Goal: Task Accomplishment & Management: Complete application form

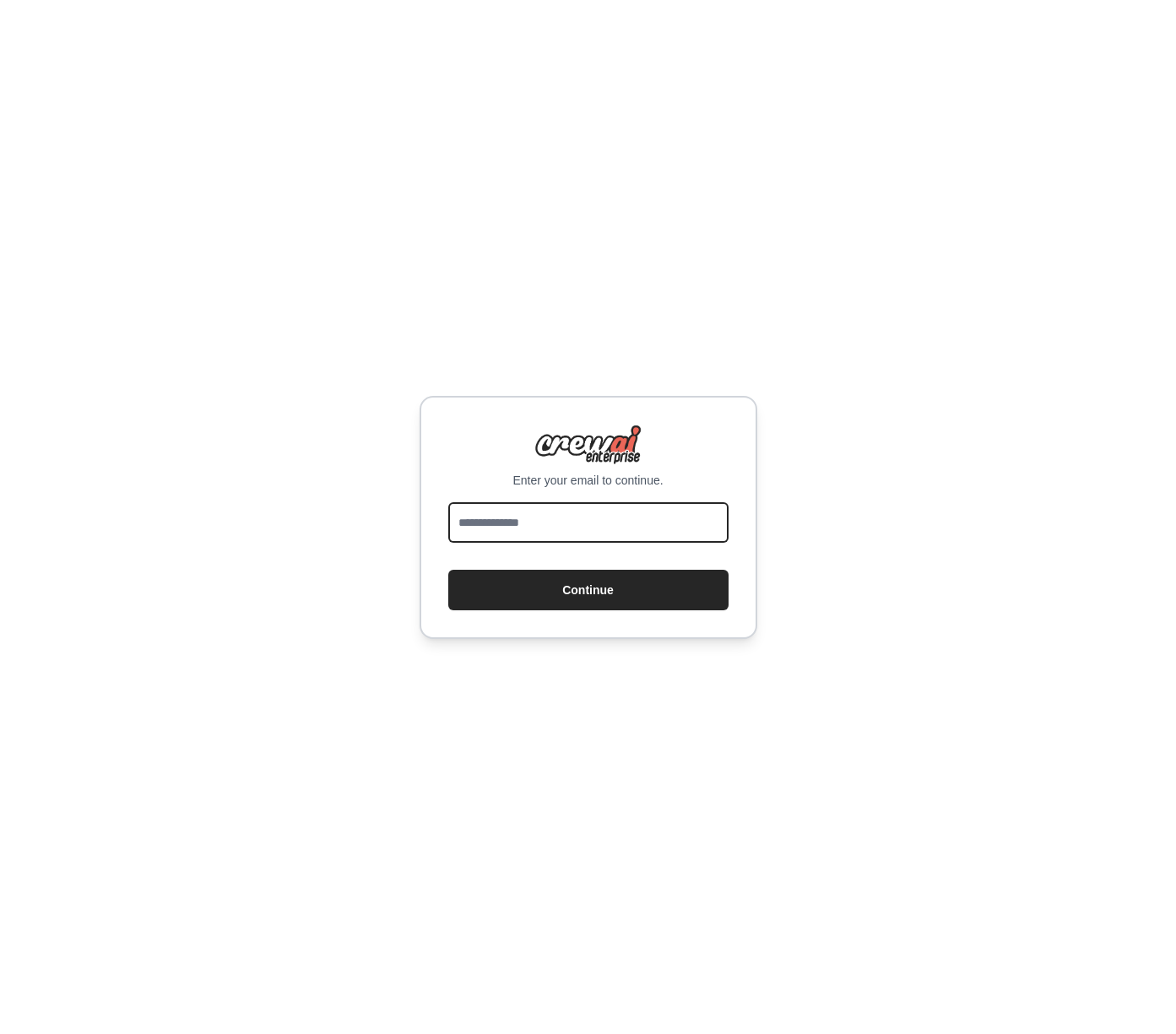
click at [493, 514] on input "email" at bounding box center [588, 522] width 281 height 41
type input "**********"
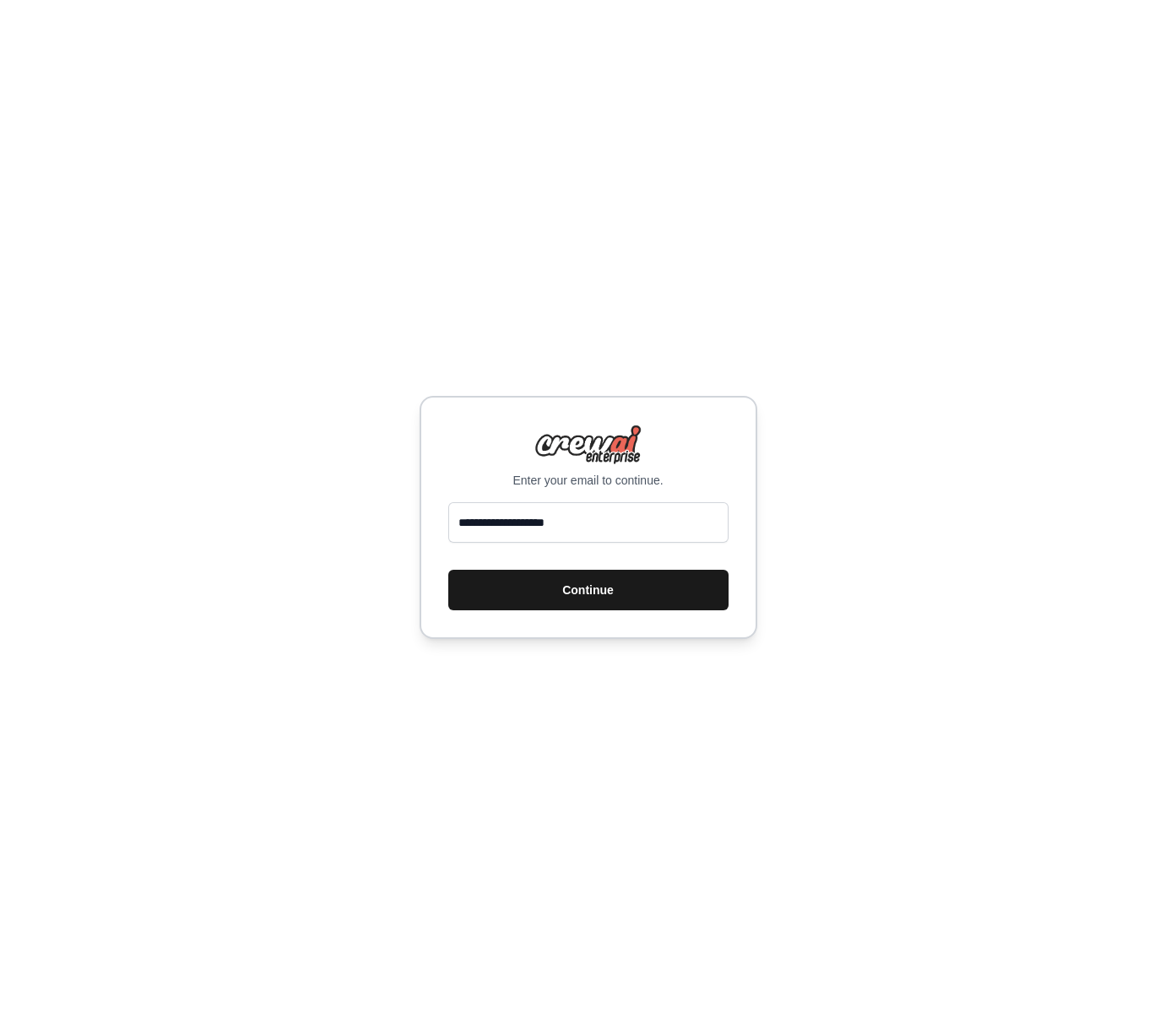
click at [596, 585] on button "Continue" at bounding box center [588, 590] width 281 height 41
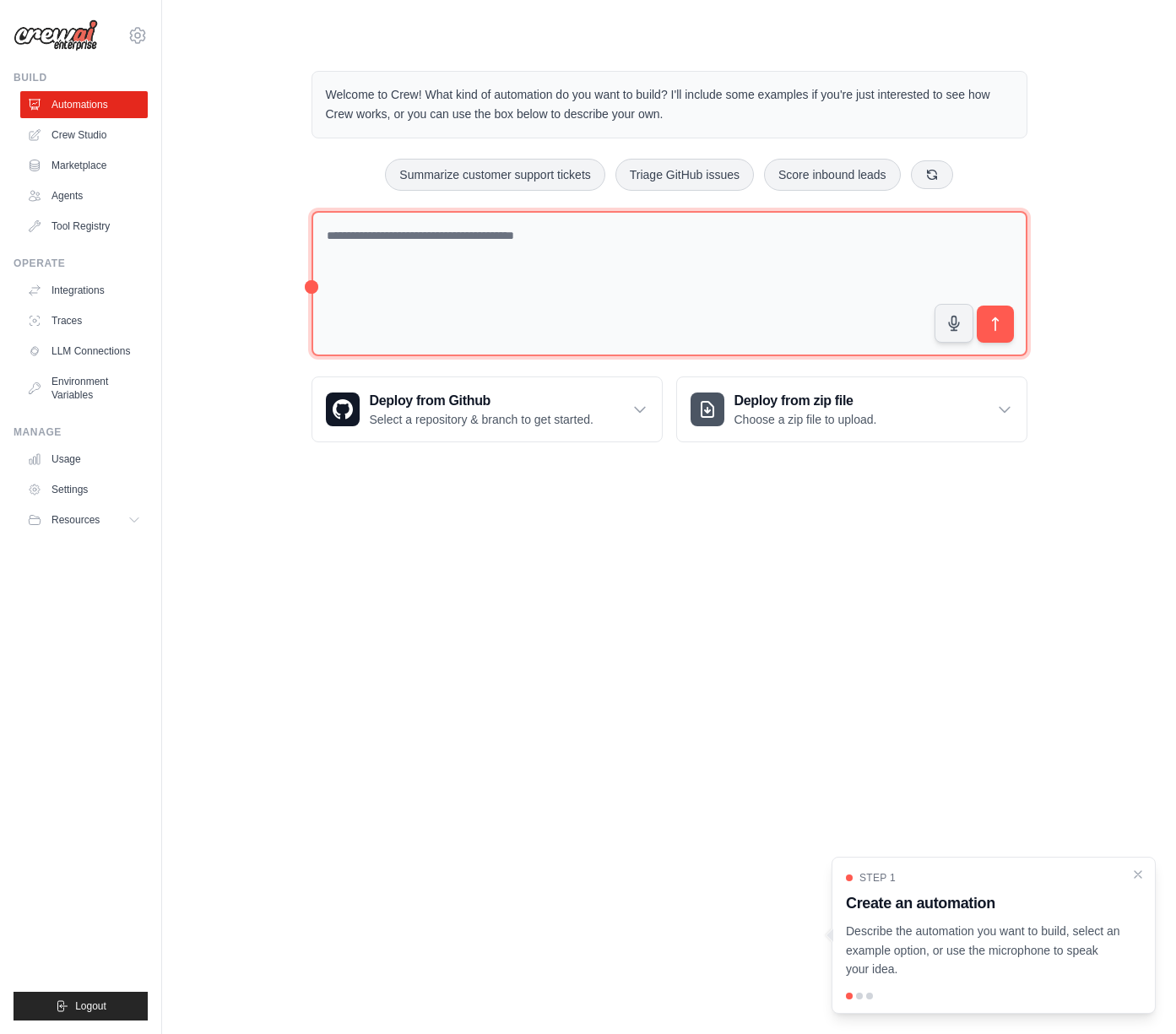
click at [487, 282] on textarea at bounding box center [669, 284] width 716 height 146
